Goal: Information Seeking & Learning: Find contact information

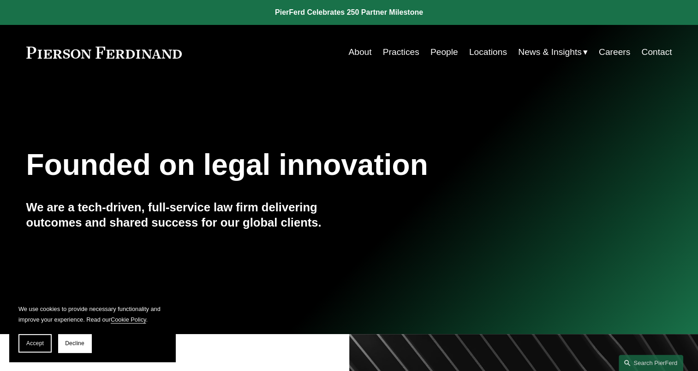
click at [354, 53] on link "Locations" at bounding box center [488, 52] width 38 height 18
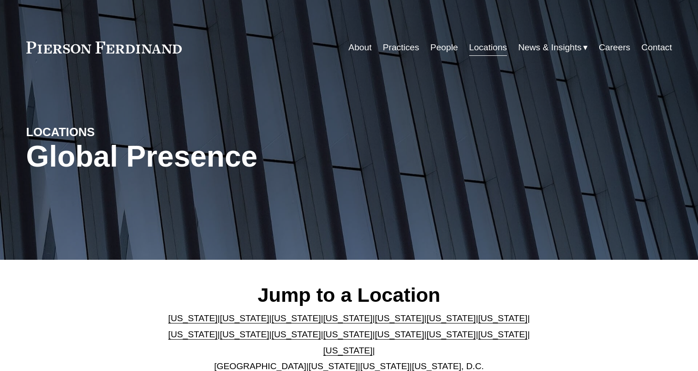
scroll to position [184, 0]
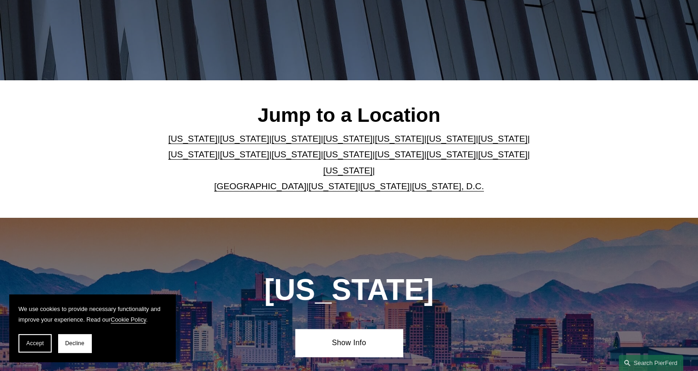
click at [223, 143] on link "California" at bounding box center [244, 139] width 49 height 10
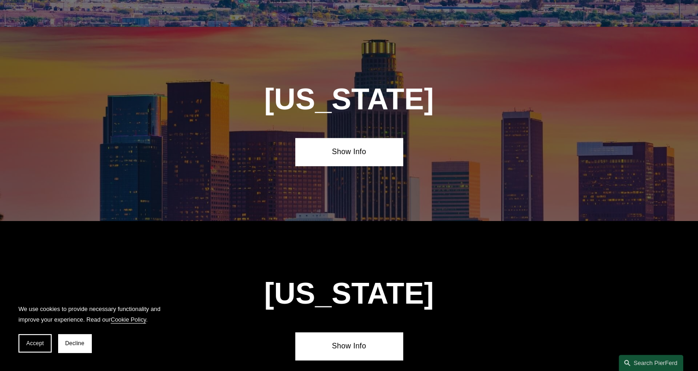
scroll to position [589, 0]
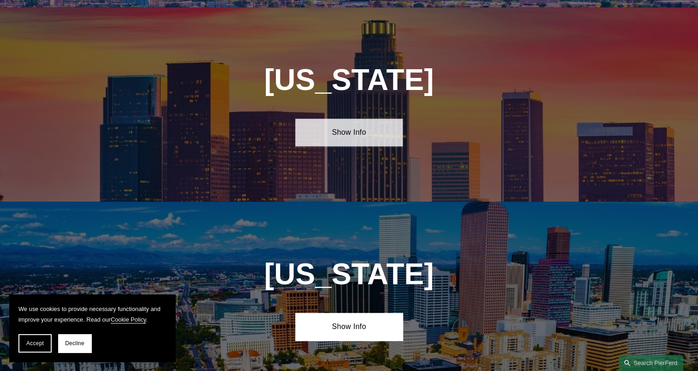
click at [368, 121] on link "Show Info" at bounding box center [348, 133] width 107 height 28
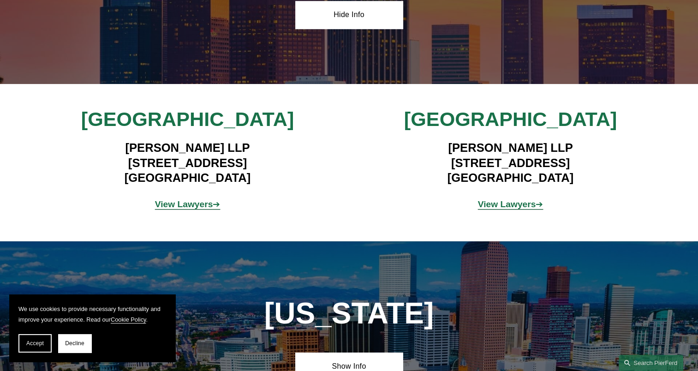
scroll to position [727, 0]
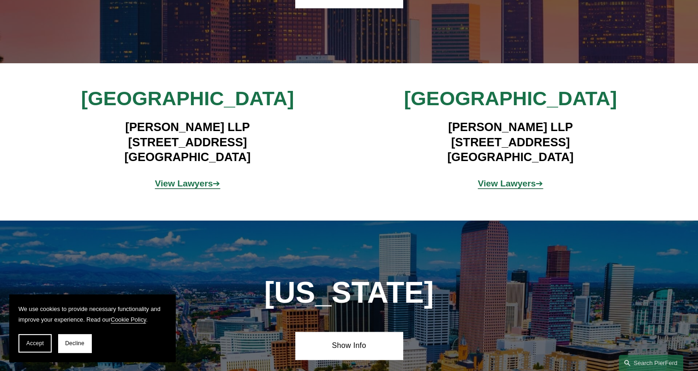
click at [497, 178] on strong "View Lawyers" at bounding box center [507, 183] width 58 height 10
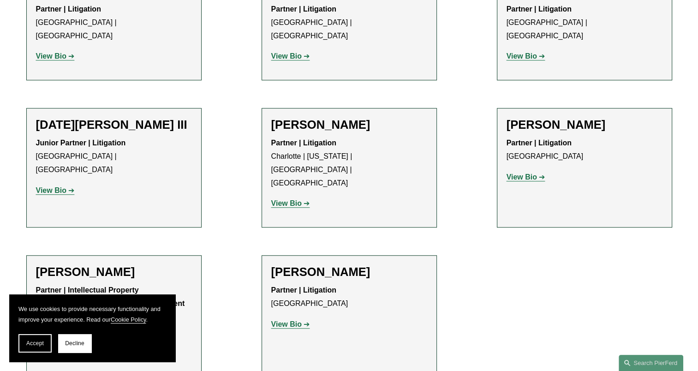
scroll to position [738, 0]
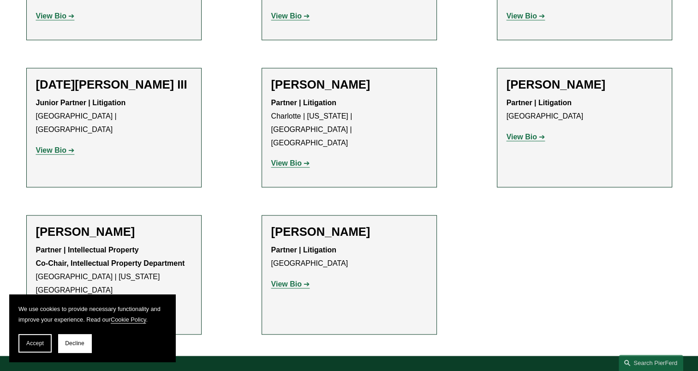
click at [335, 225] on h2 "Matthew Weiner" at bounding box center [349, 232] width 156 height 14
click at [292, 280] on strong "View Bio" at bounding box center [286, 284] width 30 height 8
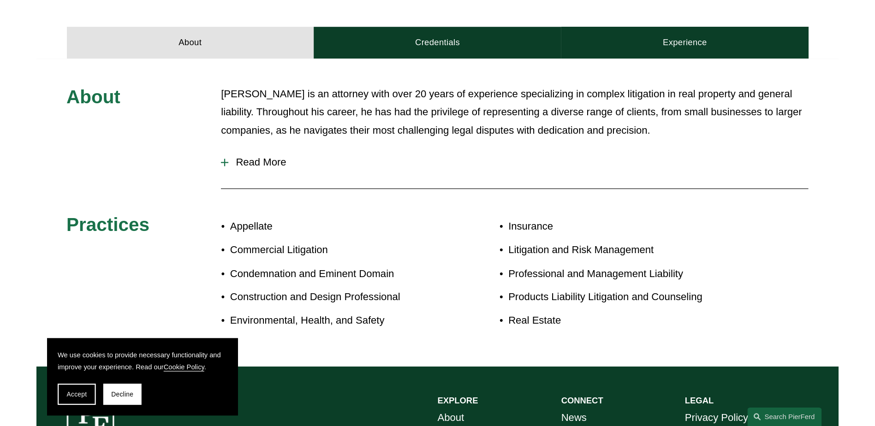
scroll to position [277, 0]
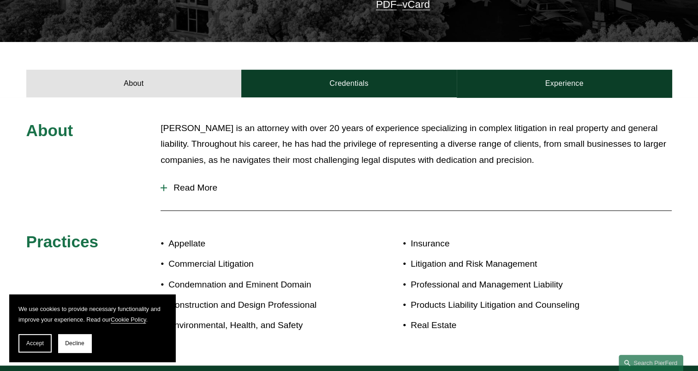
click at [220, 183] on span "Read More" at bounding box center [419, 188] width 505 height 10
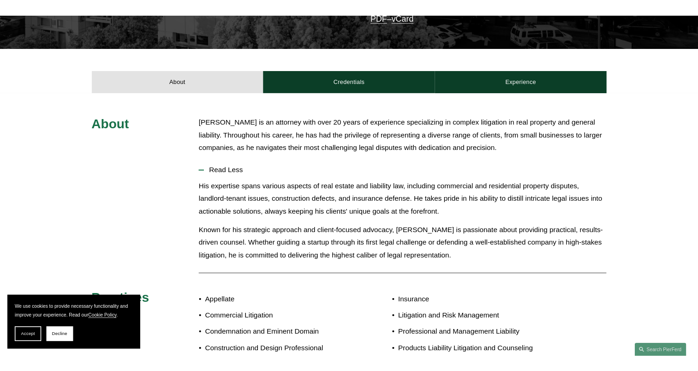
scroll to position [271, 0]
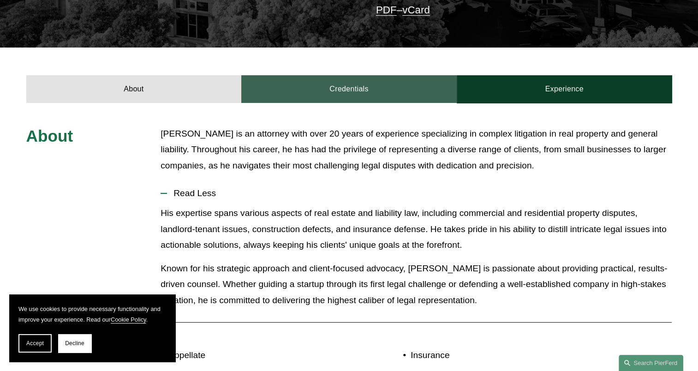
click at [349, 75] on link "Credentials" at bounding box center [348, 89] width 215 height 28
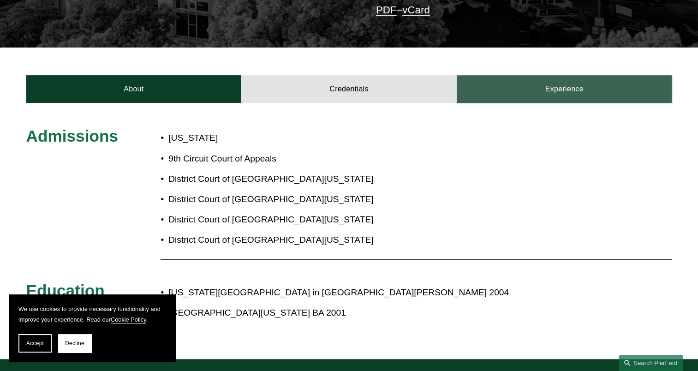
click at [585, 75] on link "Experience" at bounding box center [564, 89] width 215 height 28
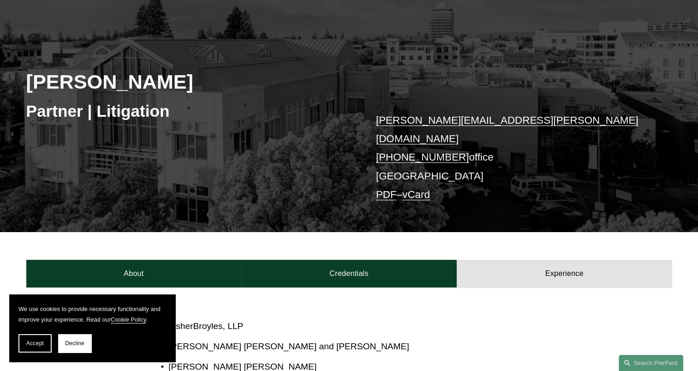
scroll to position [0, 0]
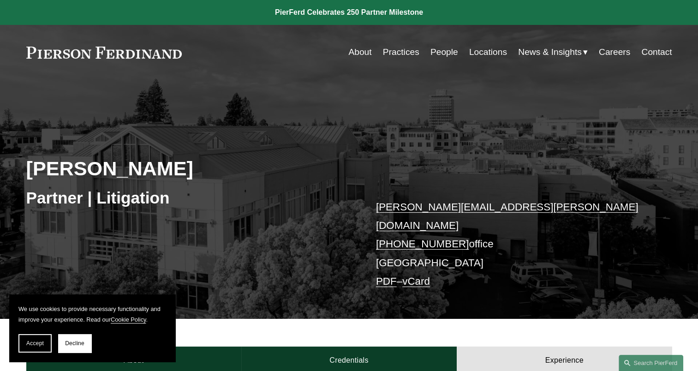
click at [373, 13] on link at bounding box center [349, 12] width 698 height 25
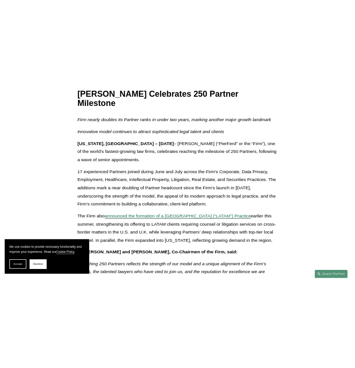
scroll to position [184, 0]
